Goal: Communication & Community: Ask a question

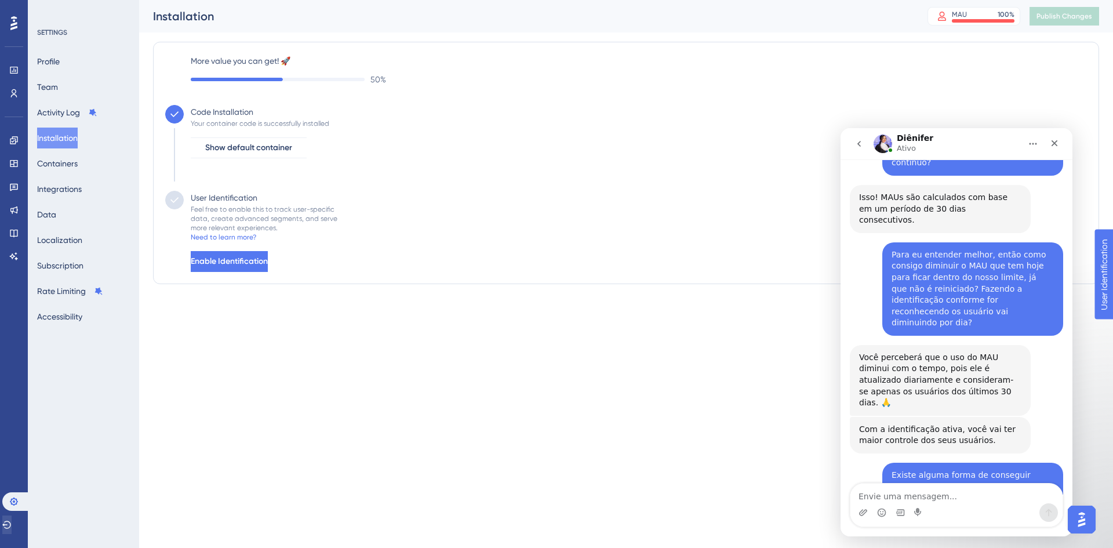
scroll to position [1163, 0]
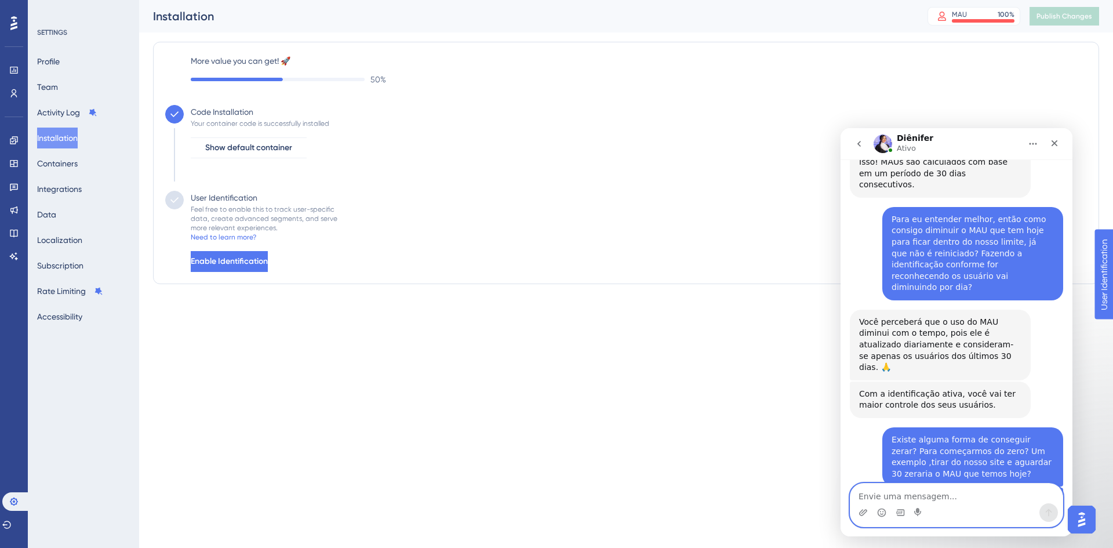
click at [1013, 484] on textarea "Envie uma mensagem..." at bounding box center [957, 494] width 212 height 20
type textarea "Normalmente o que seria recomendado fazer?"
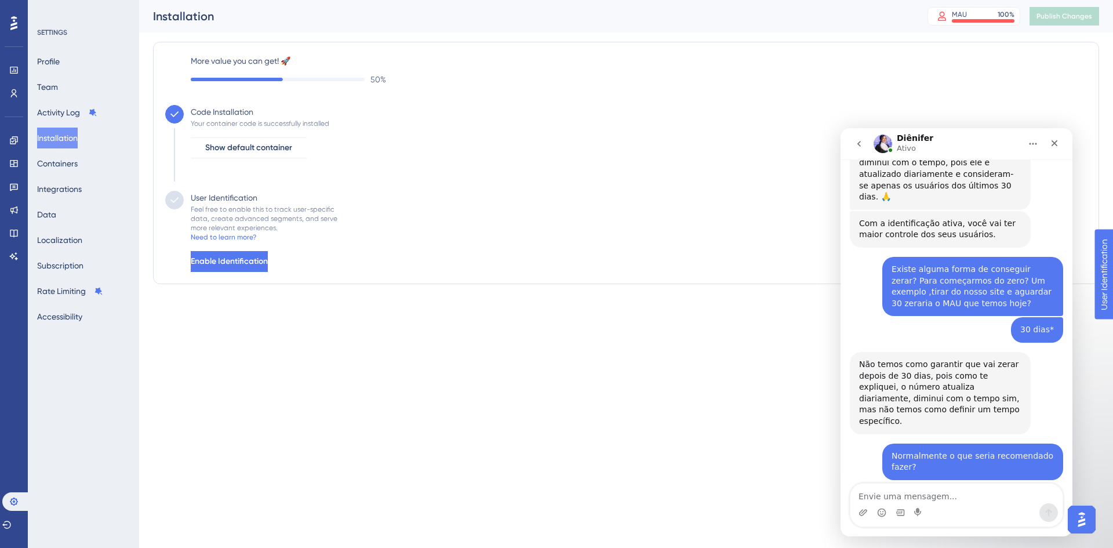
scroll to position [1289, 0]
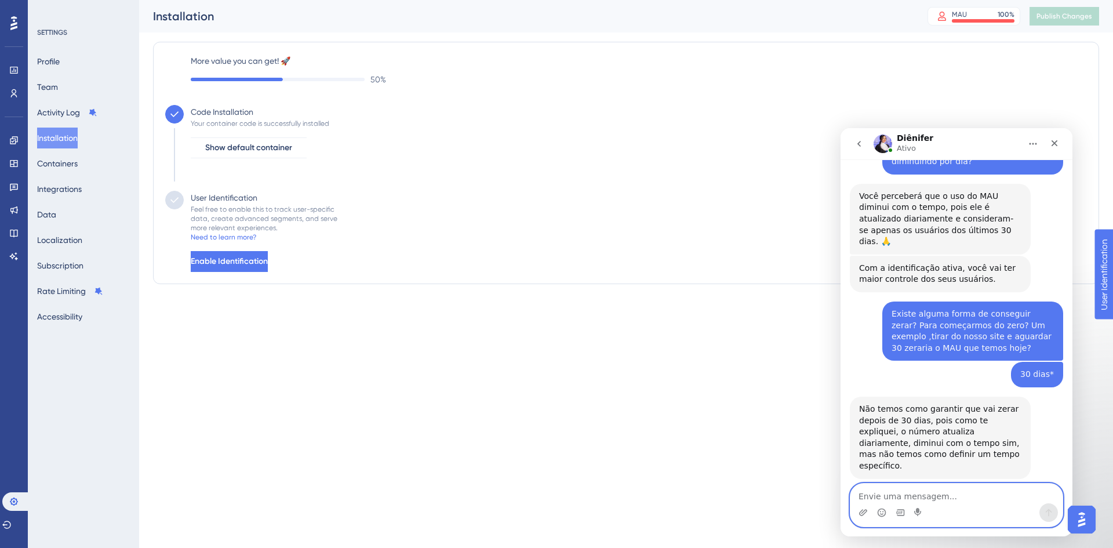
click at [912, 492] on textarea "Envie uma mensagem..." at bounding box center [957, 494] width 212 height 20
type textarea "Tudo bem, muito obrigada! 😊"
click at [1047, 509] on icon "Enviar mensagem…" at bounding box center [1048, 512] width 9 height 9
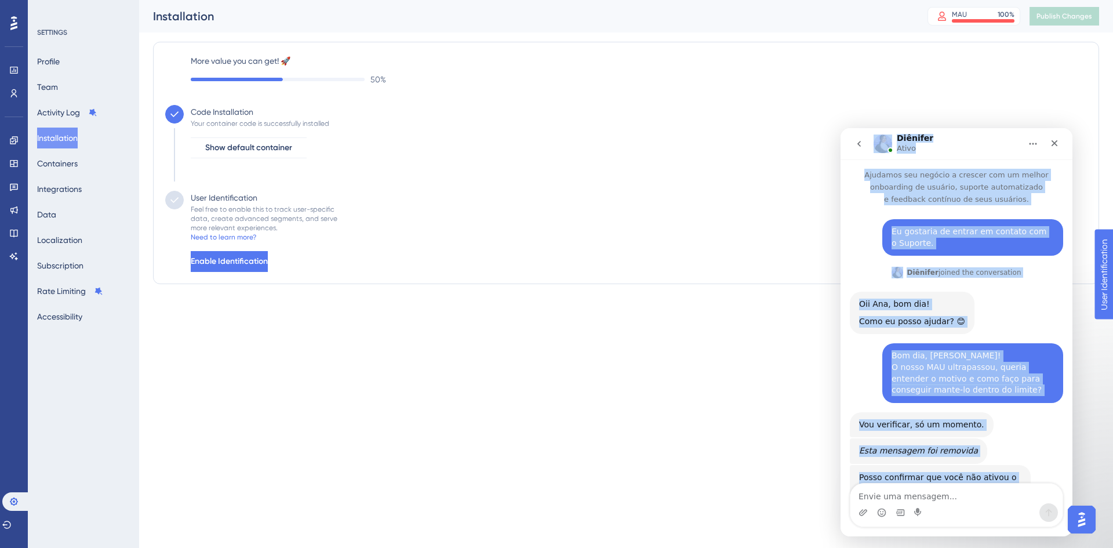
scroll to position [0, 0]
drag, startPoint x: 923, startPoint y: 371, endPoint x: 865, endPoint y: 129, distance: 248.7
click at [865, 129] on div "Diênifer [PERSON_NAME] seu negócio a crescer com um melhor onboarding de usuári…" at bounding box center [957, 332] width 232 height 408
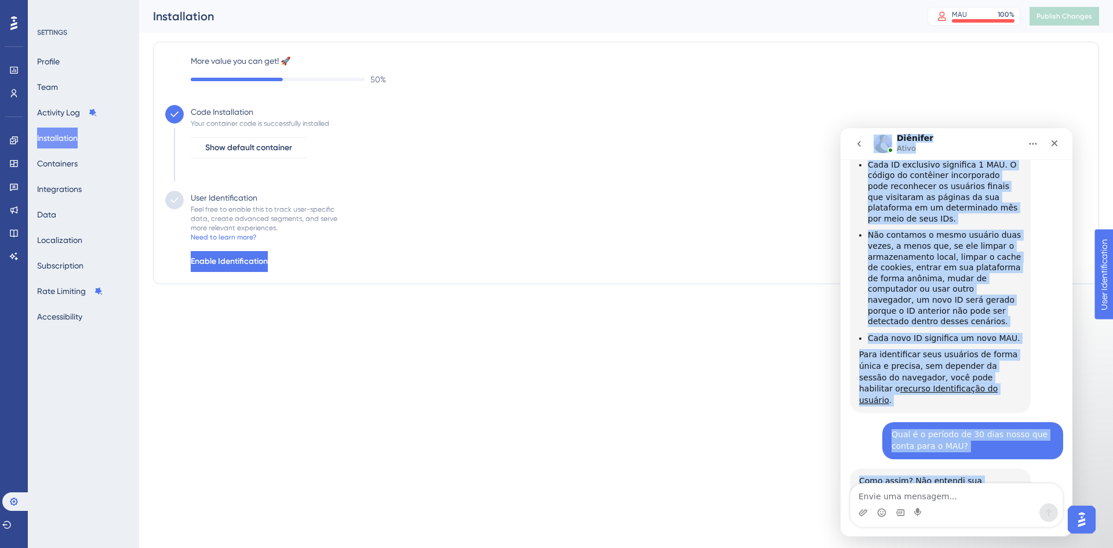
copy div "Loremips Dolor Sitametc adi elitsed d eiusmod tem in utlabo etdolorema al enima…"
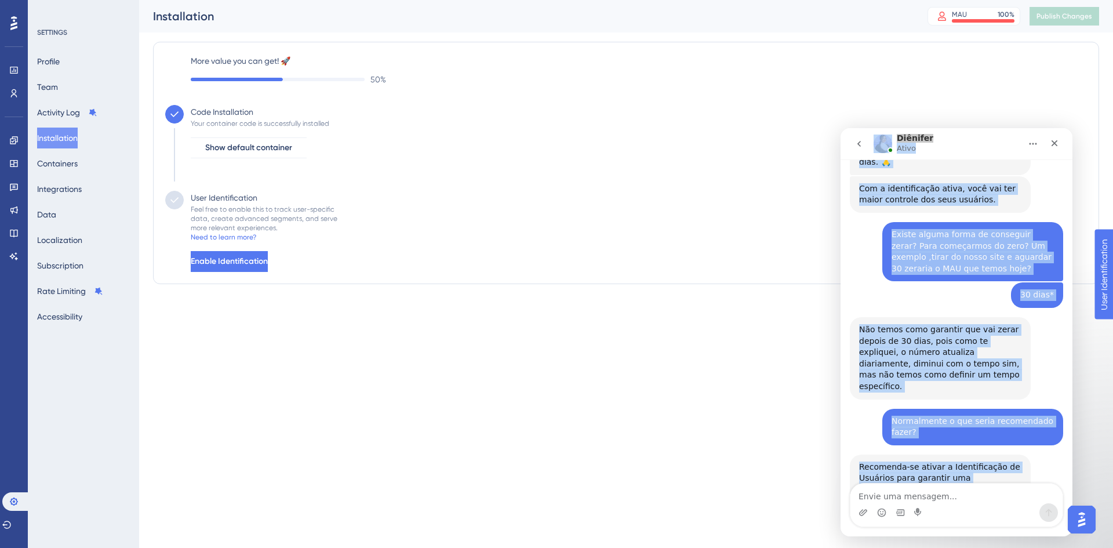
scroll to position [1403, 0]
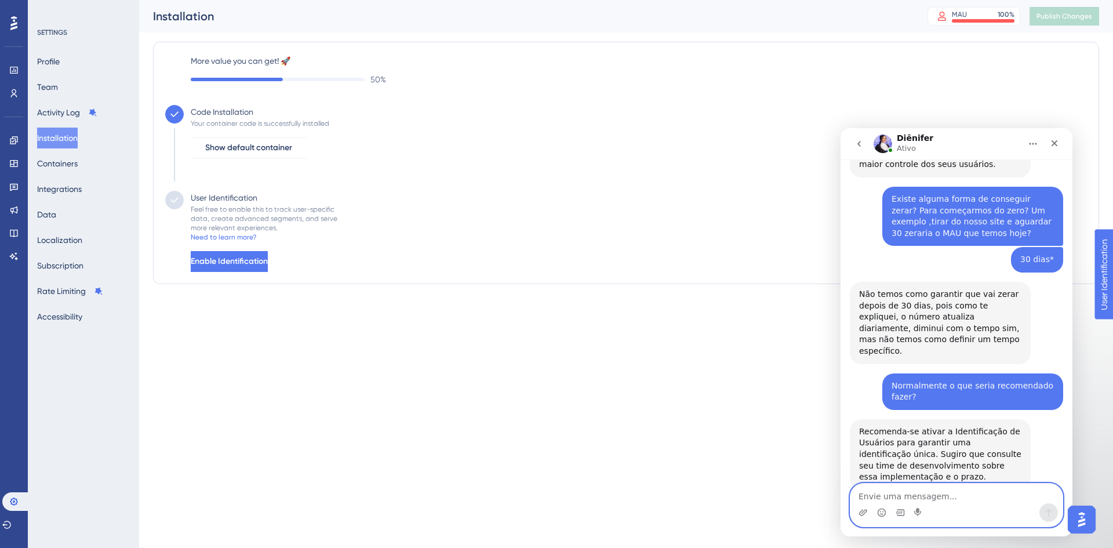
click at [964, 497] on textarea "Envie uma mensagem..." at bounding box center [957, 494] width 212 height 20
click at [890, 495] on textarea "Muito pbrigada e igualmente!" at bounding box center [957, 494] width 212 height 20
type textarea "Muito obrigada e igualmente!"
